Goal: Navigation & Orientation: Understand site structure

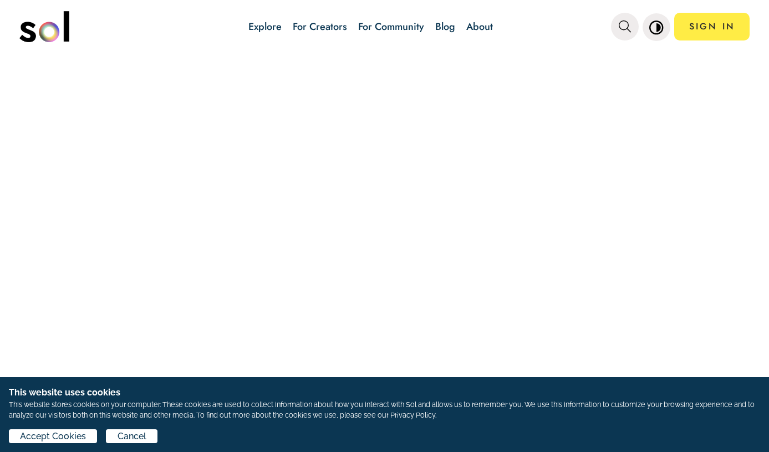
click at [477, 25] on link "About" at bounding box center [479, 26] width 27 height 14
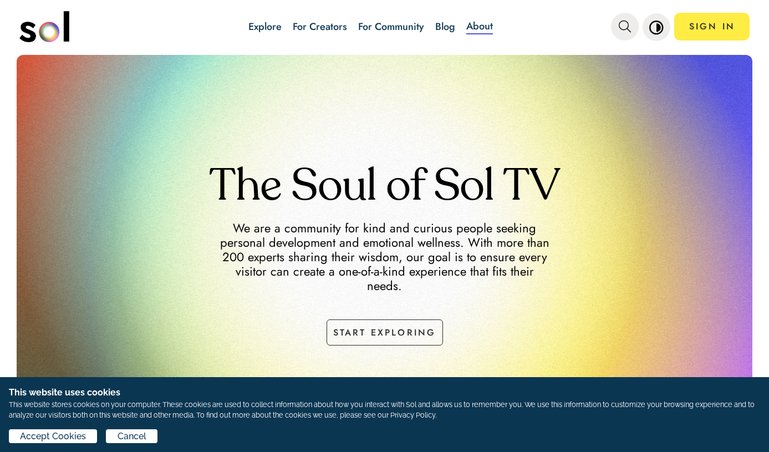
click at [376, 28] on link "For Community" at bounding box center [391, 26] width 66 height 14
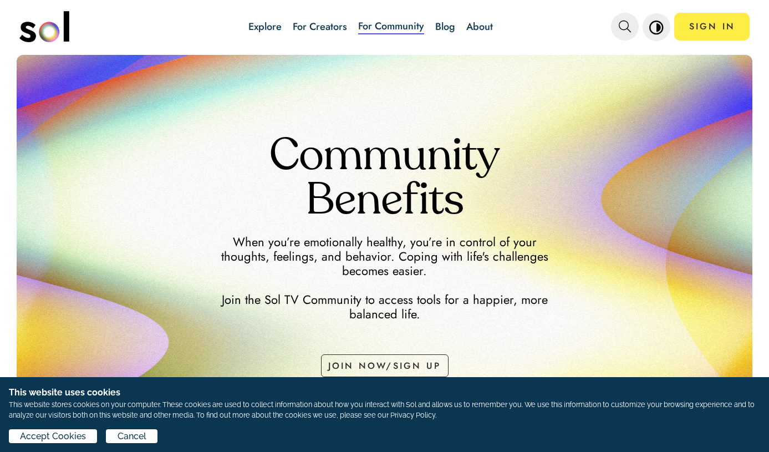
click at [314, 22] on link "For Creators" at bounding box center [320, 26] width 54 height 14
